Goal: Information Seeking & Learning: Learn about a topic

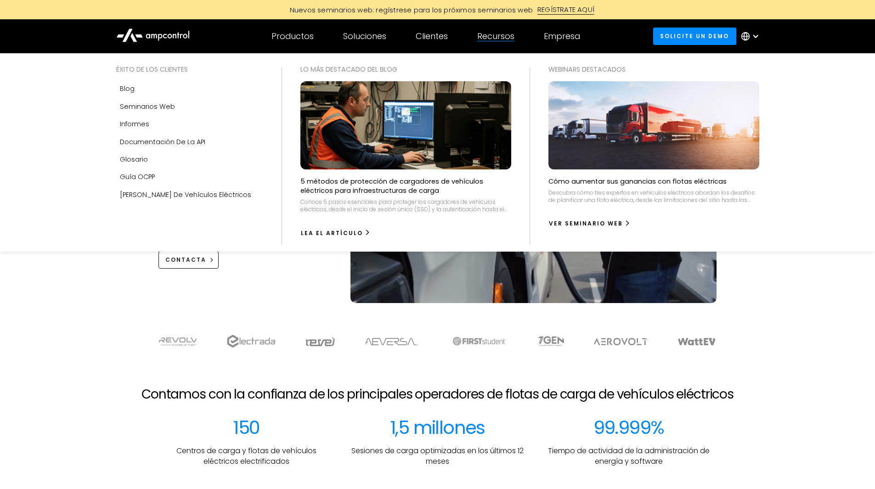
click at [484, 38] on div "Recursos" at bounding box center [495, 36] width 37 height 10
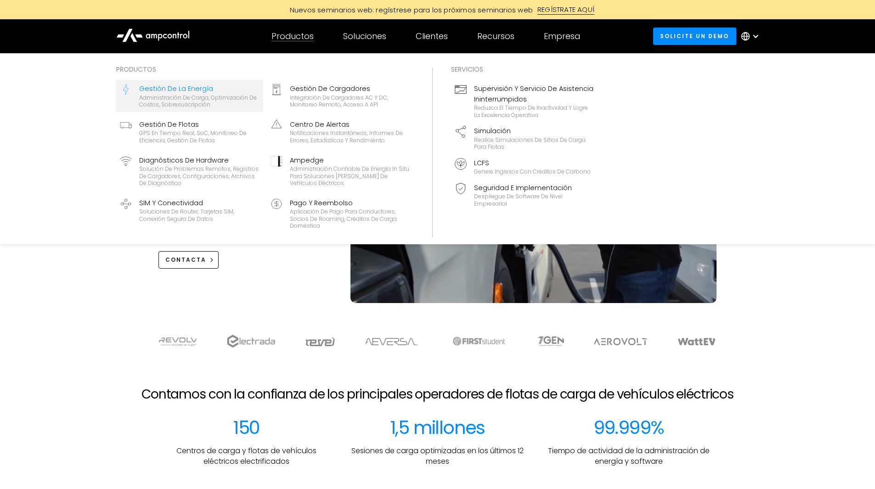
click at [250, 93] on div "Gestión de la energía" at bounding box center [199, 89] width 120 height 10
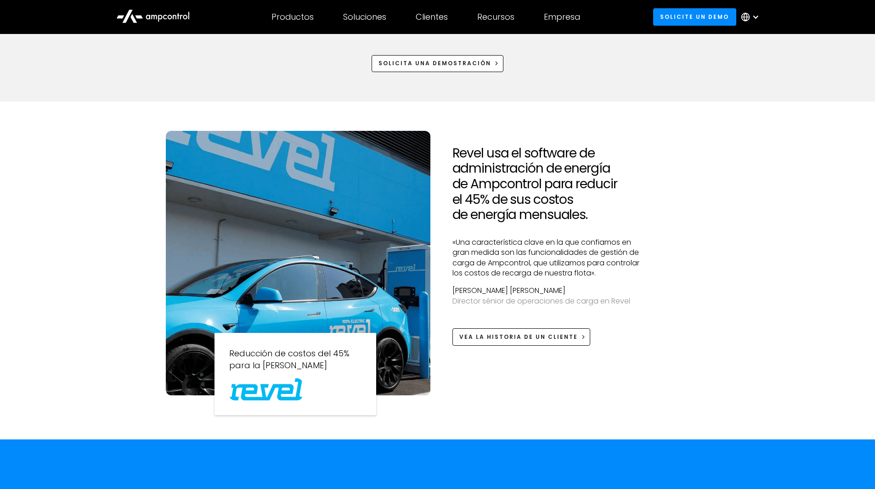
scroll to position [735, 0]
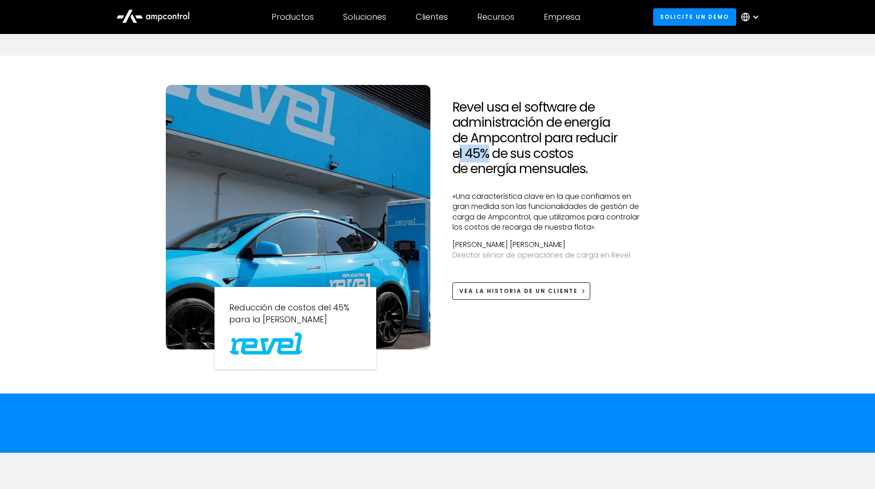
drag, startPoint x: 491, startPoint y: 151, endPoint x: 519, endPoint y: 152, distance: 28.0
click at [462, 152] on h2 "Revel usa el software de administración de energía de Ampcontrol para reducir e…" at bounding box center [550, 138] width 197 height 77
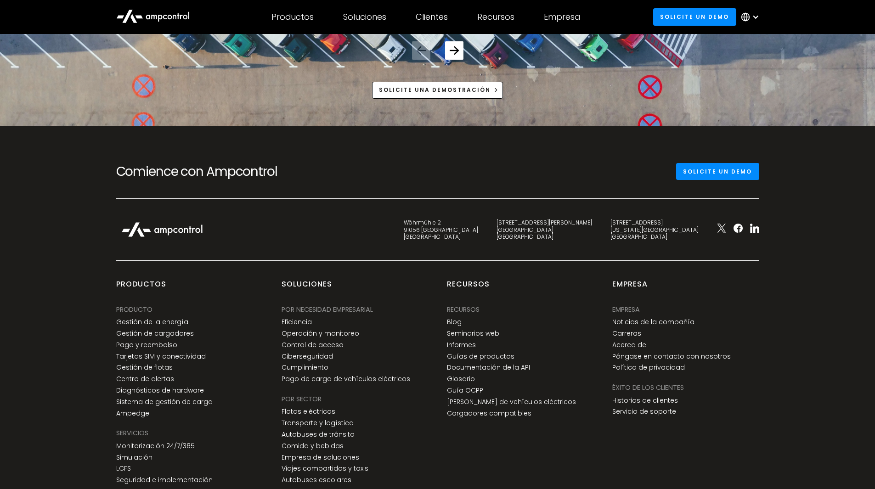
scroll to position [3696, 0]
